Goal: Transaction & Acquisition: Purchase product/service

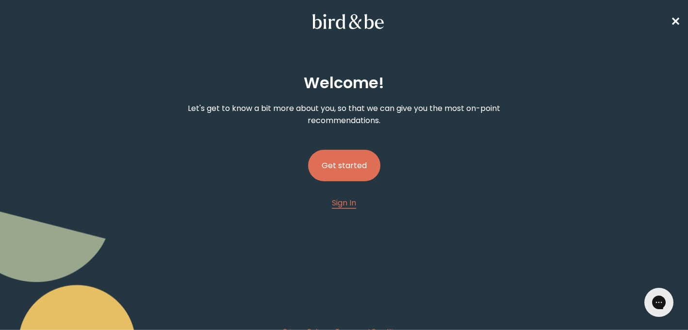
click at [363, 164] on button "Get started" at bounding box center [344, 166] width 72 height 32
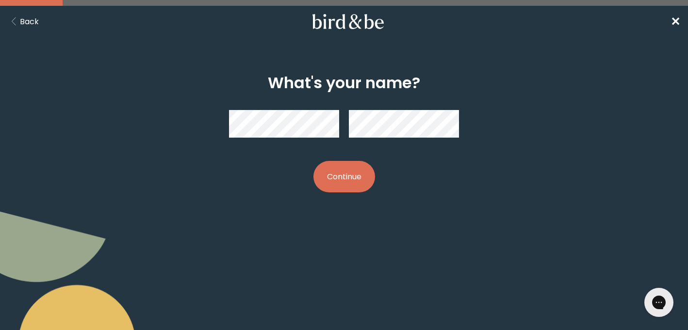
click at [335, 171] on button "Continue" at bounding box center [344, 177] width 62 height 32
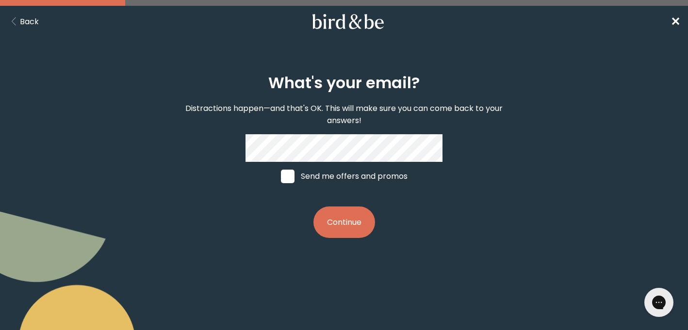
click at [344, 222] on button "Continue" at bounding box center [344, 223] width 62 height 32
click at [338, 226] on button "Continue" at bounding box center [344, 223] width 62 height 32
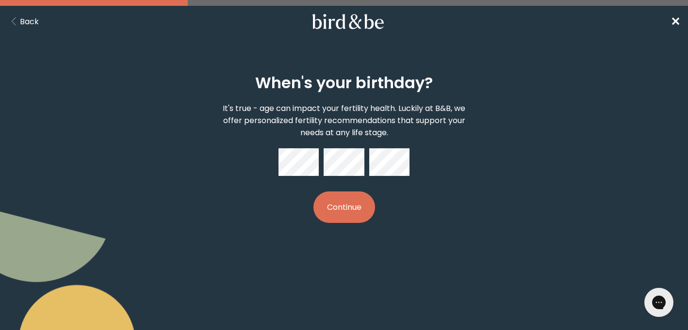
click at [337, 212] on button "Continue" at bounding box center [344, 208] width 62 height 32
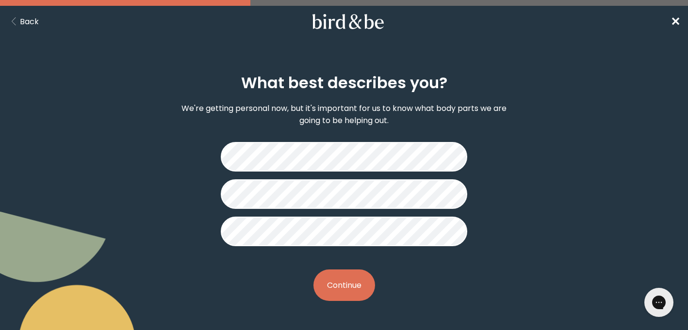
click at [350, 292] on button "Continue" at bounding box center [344, 286] width 62 height 32
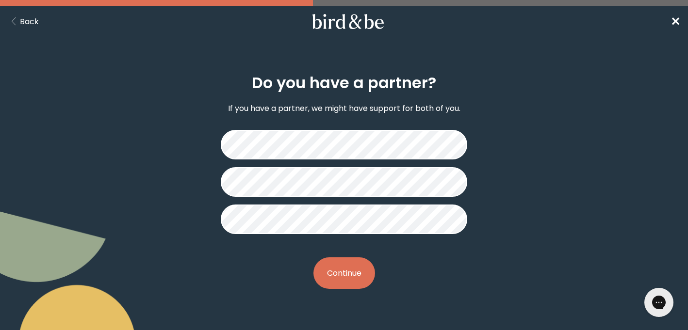
click at [350, 283] on button "Continue" at bounding box center [344, 274] width 62 height 32
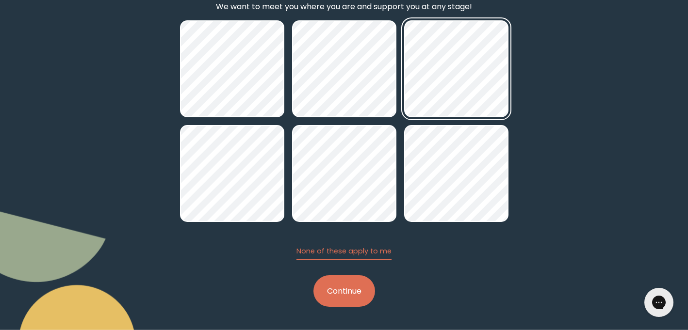
scroll to position [102, 0]
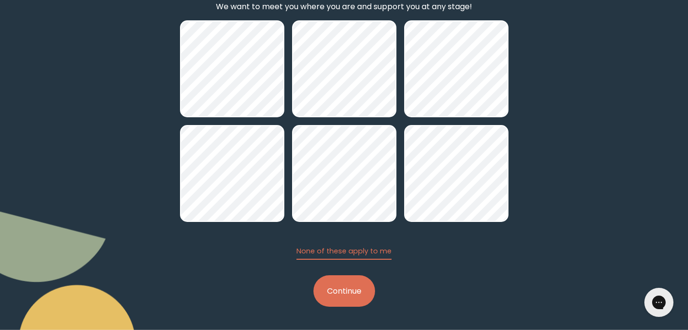
click at [355, 294] on button "Continue" at bounding box center [344, 292] width 62 height 32
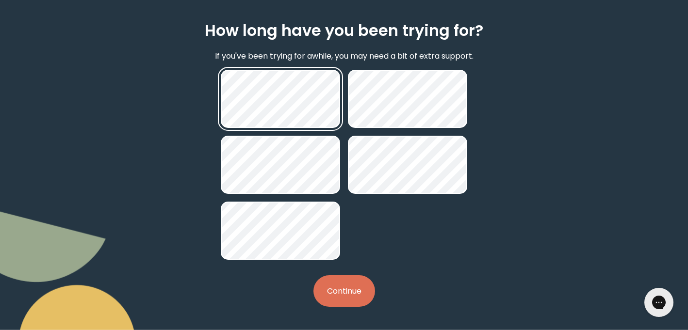
scroll to position [52, 0]
click at [334, 278] on button "Continue" at bounding box center [344, 292] width 62 height 32
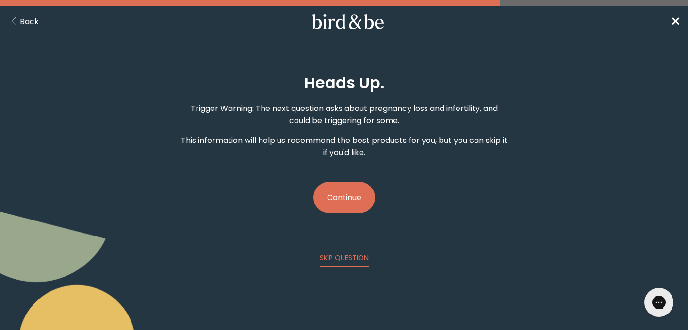
click at [336, 185] on button "Continue" at bounding box center [344, 198] width 62 height 32
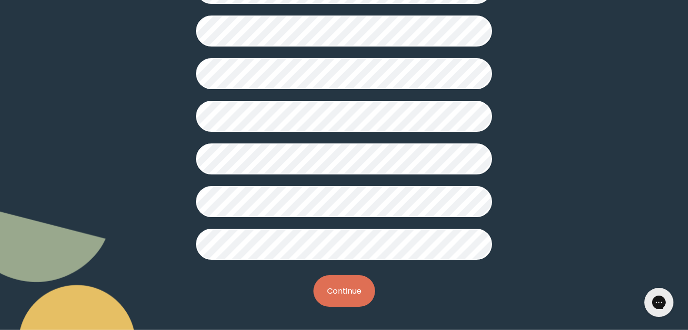
scroll to position [282, 0]
click at [355, 282] on button "Continue" at bounding box center [344, 292] width 62 height 32
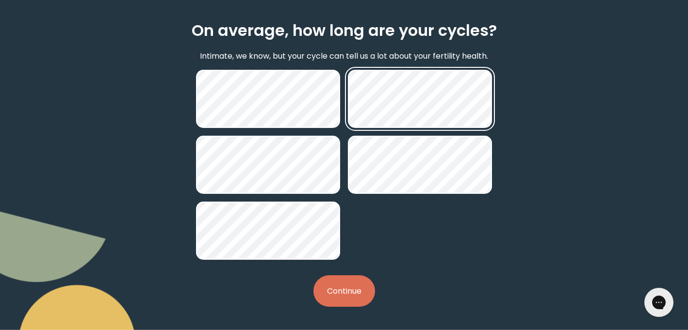
scroll to position [52, 0]
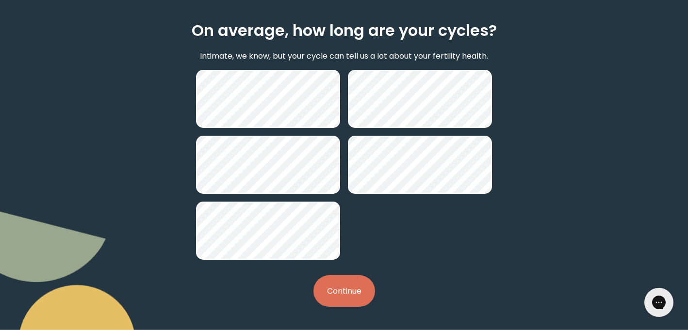
click at [368, 286] on button "Continue" at bounding box center [344, 292] width 62 height 32
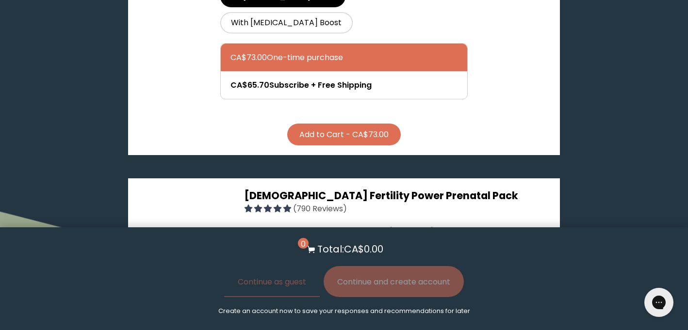
scroll to position [2423, 0]
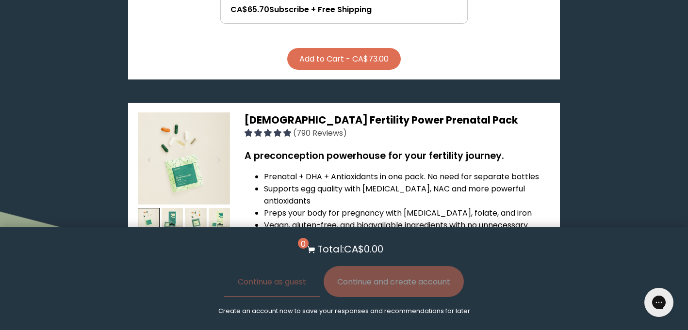
scroll to position [2462, 0]
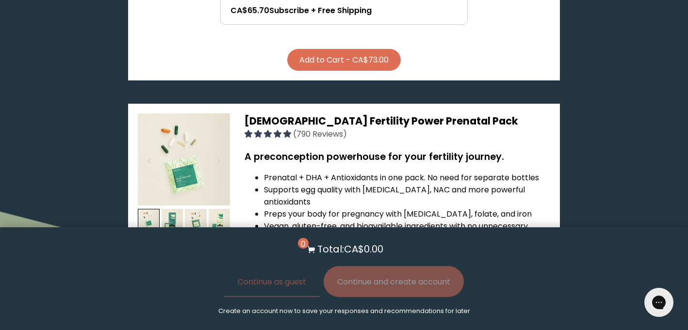
click at [186, 114] on img at bounding box center [184, 160] width 92 height 92
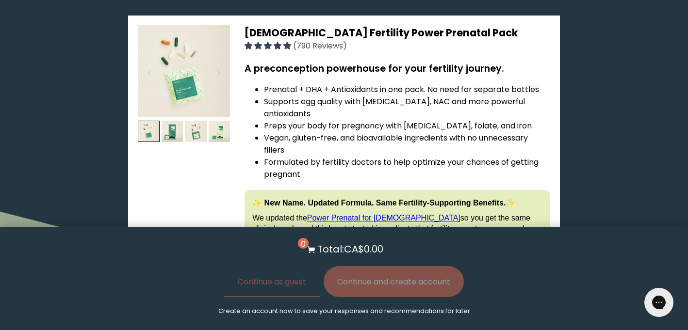
scroll to position [2423, 0]
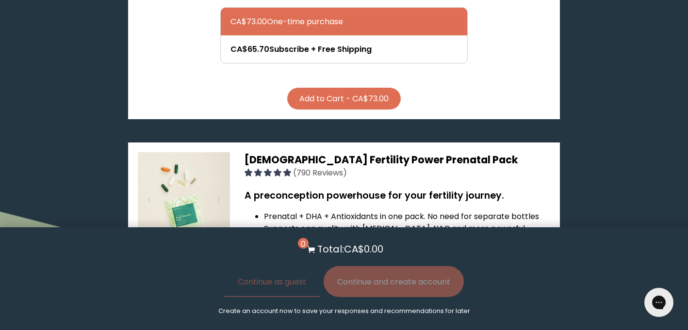
click at [295, 153] on span "[DEMOGRAPHIC_DATA] Fertility Power Prenatal Pack" at bounding box center [382, 160] width 274 height 14
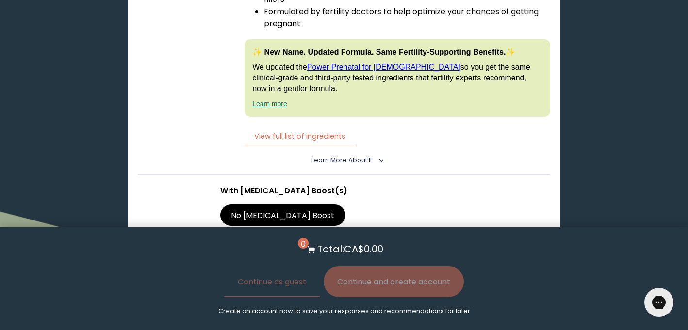
scroll to position [2766, 0]
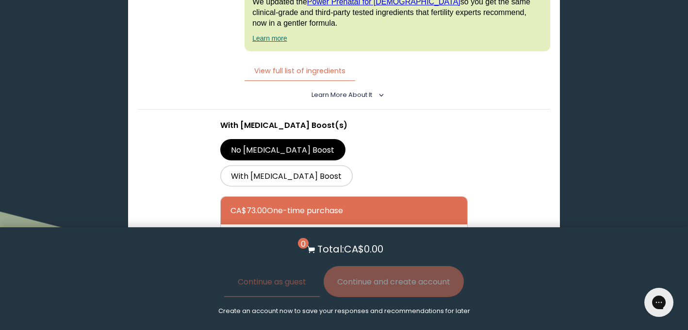
click at [373, 277] on button "Add to Cart - CA$73.00" at bounding box center [344, 288] width 114 height 22
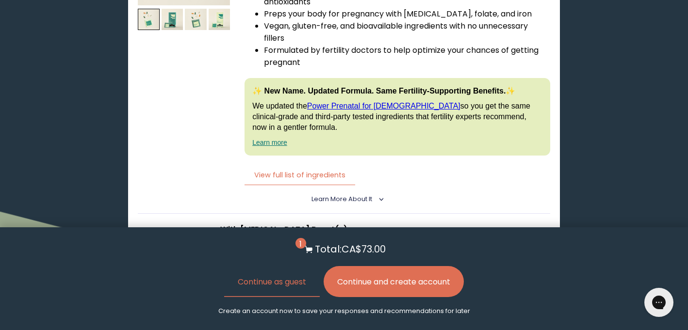
scroll to position [2654, 0]
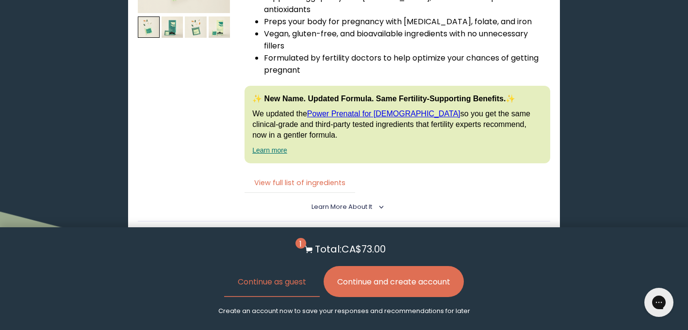
click at [329, 173] on button "View full list of ingredients" at bounding box center [300, 183] width 111 height 20
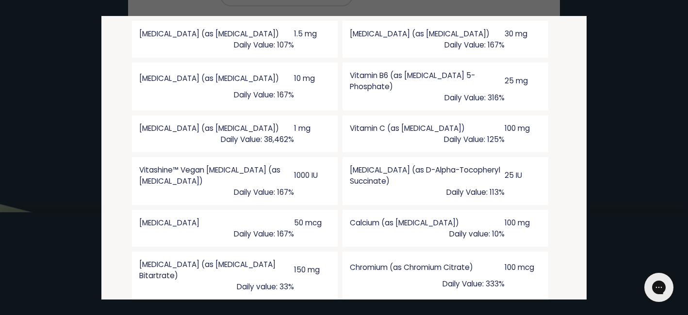
scroll to position [949, 5]
